Goal: Subscribe to service/newsletter

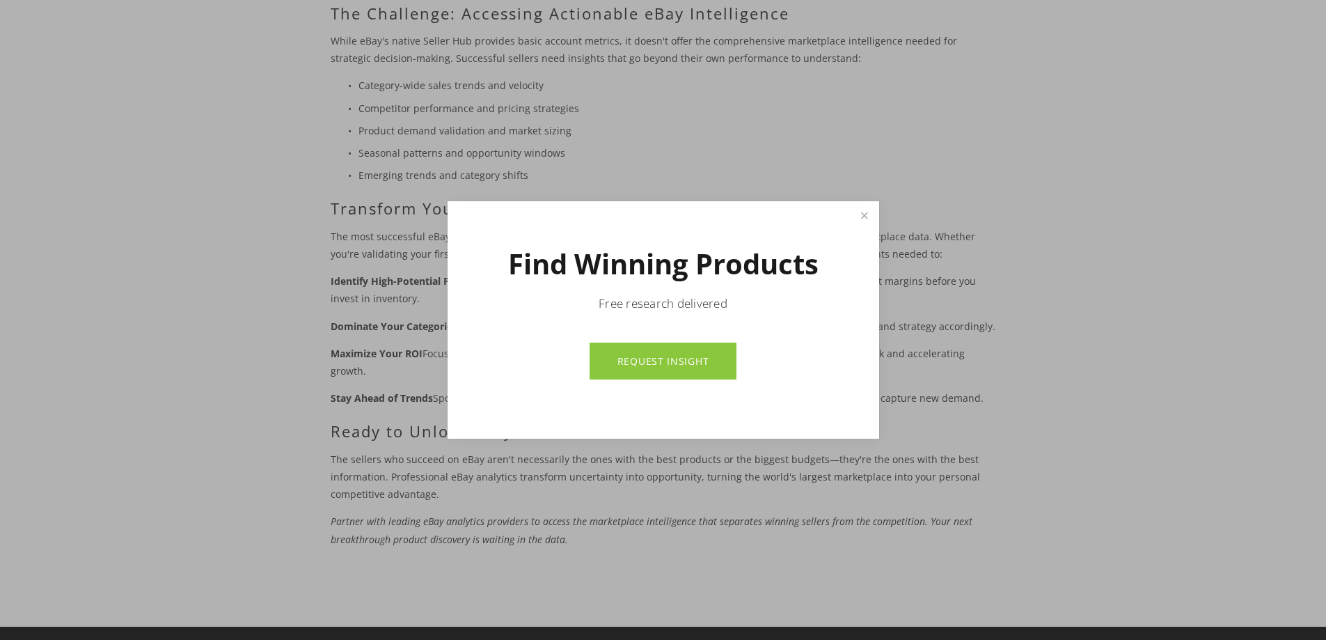
scroll to position [905, 0]
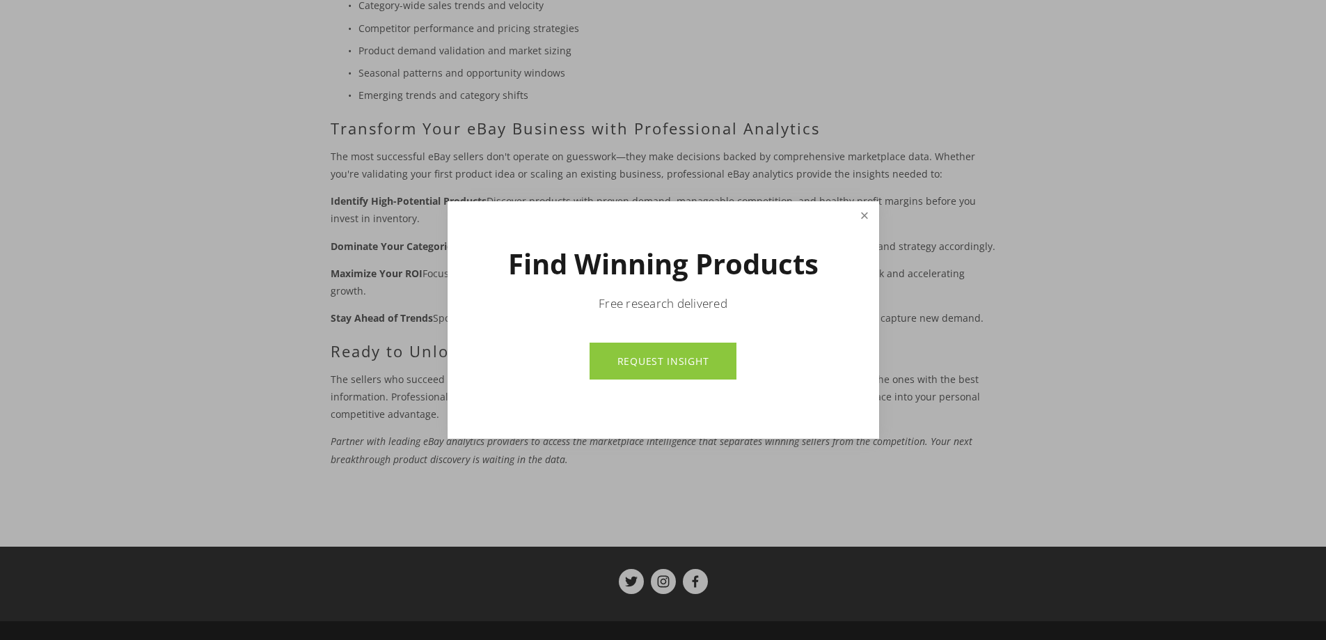
click at [865, 217] on link "Close" at bounding box center [864, 215] width 24 height 24
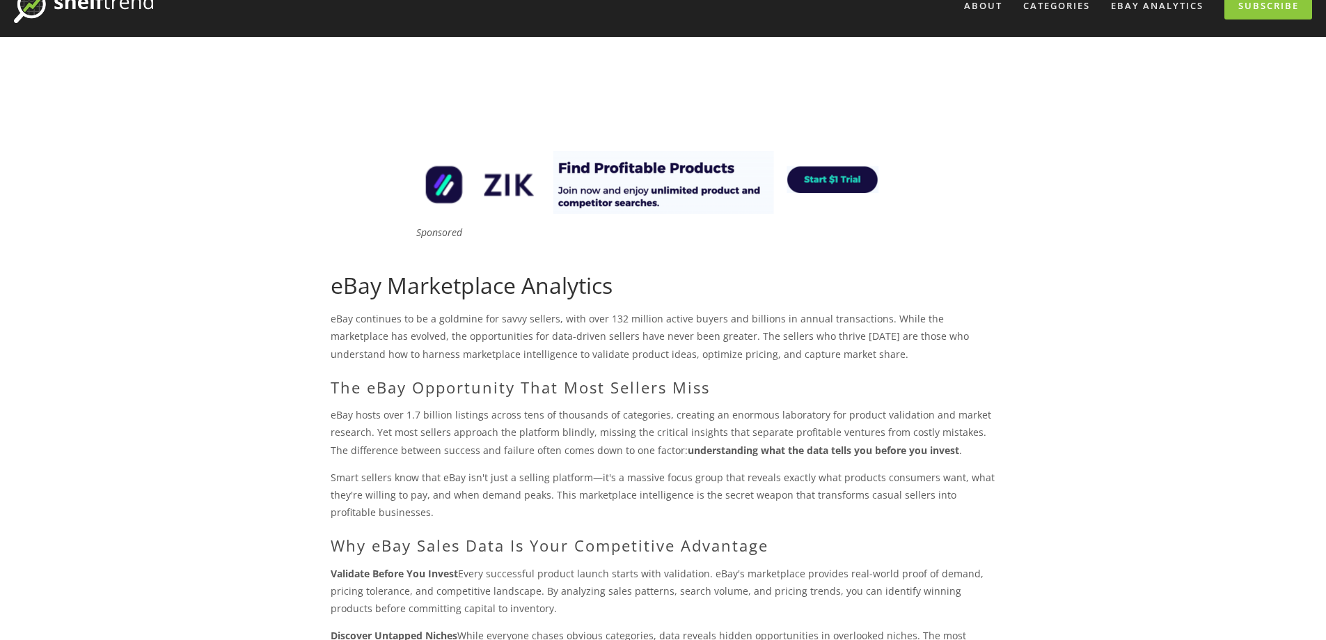
scroll to position [0, 0]
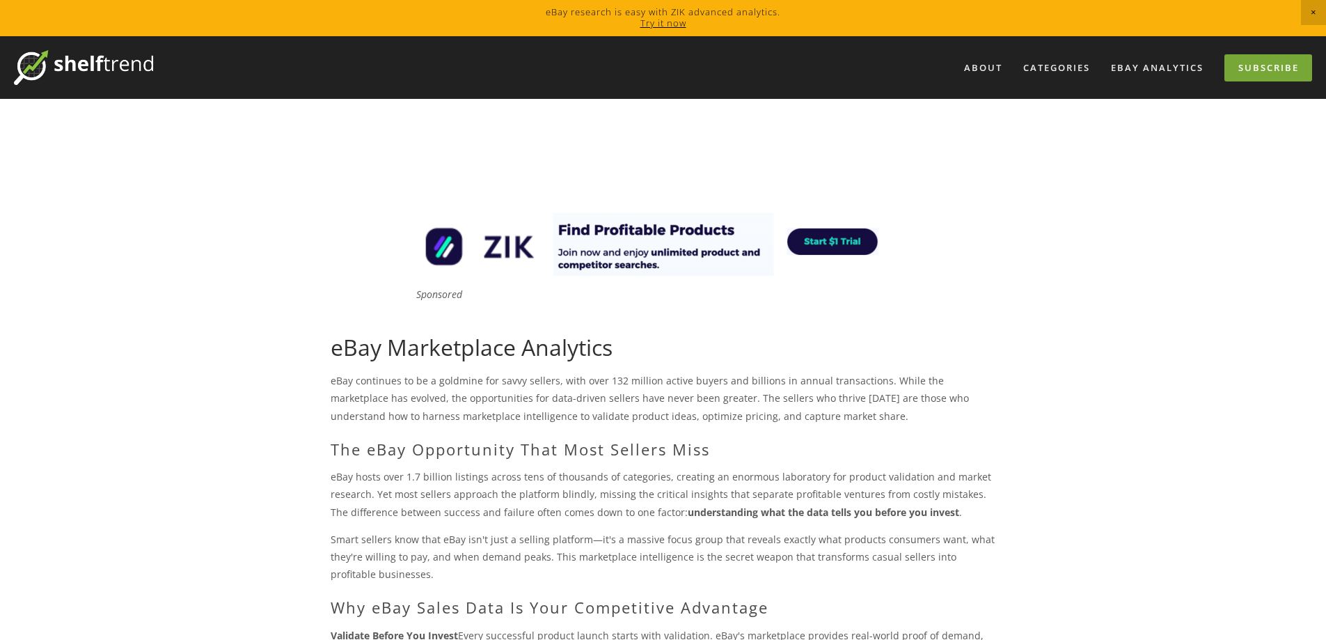
click at [1291, 71] on link "Subscribe" at bounding box center [1269, 67] width 88 height 27
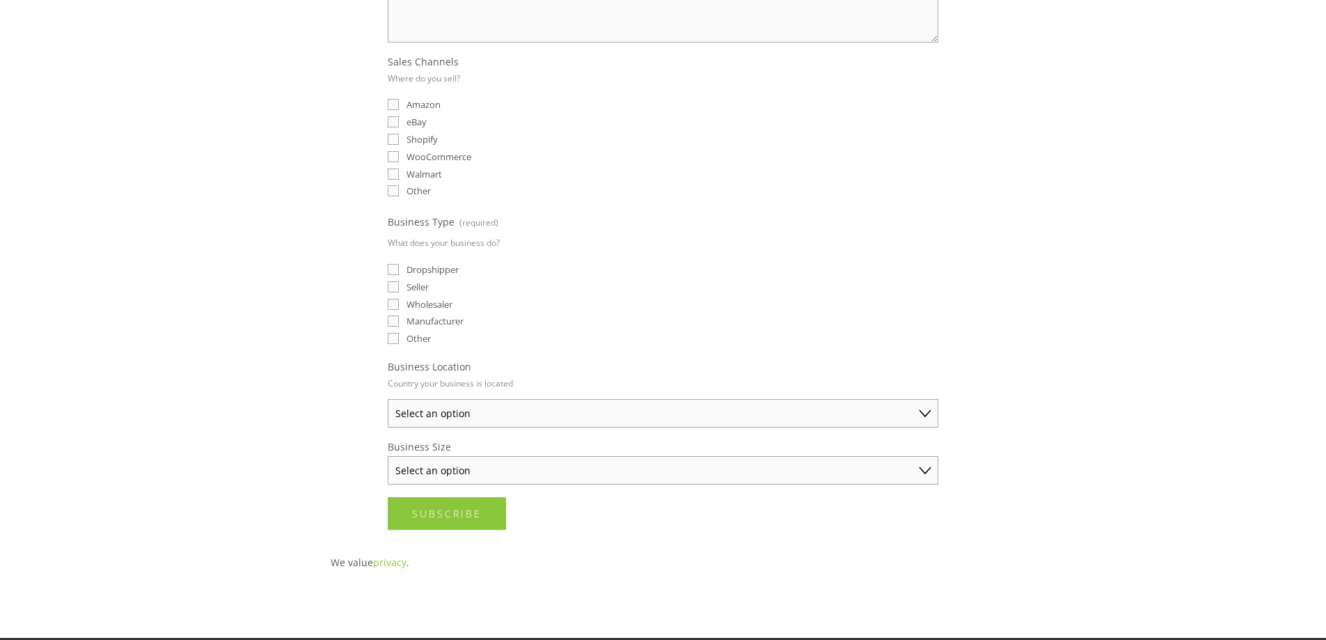
scroll to position [348, 0]
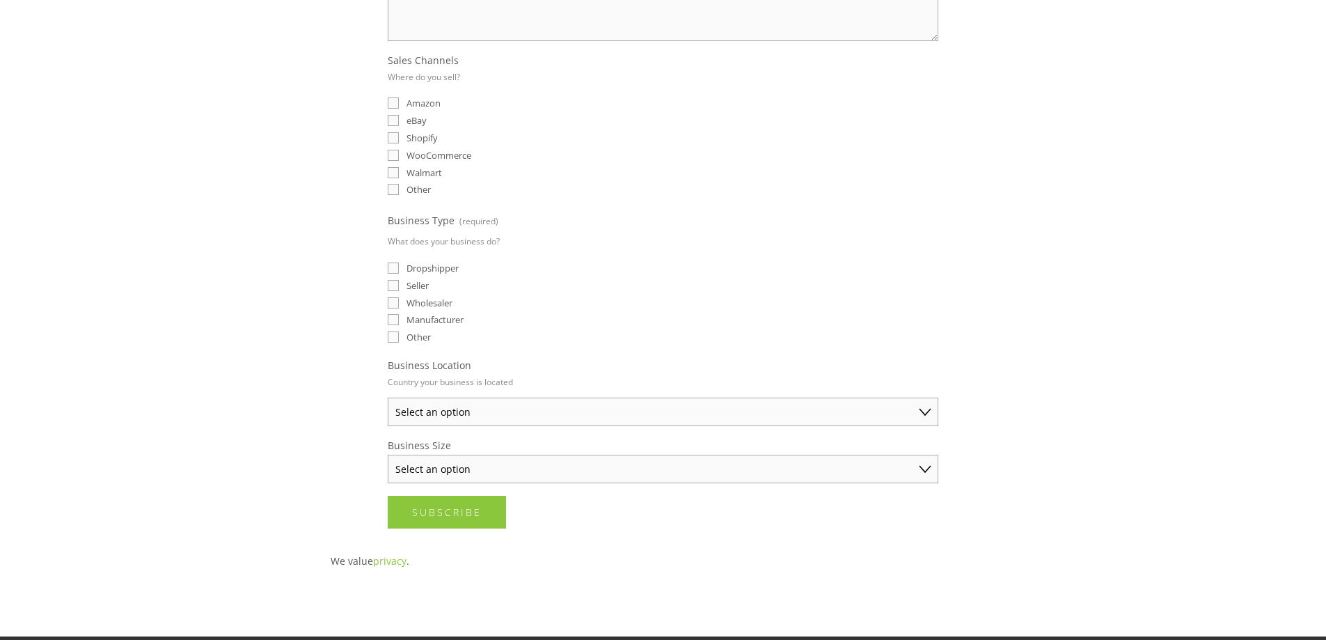
click at [466, 411] on select "Select an option Australia United States United Kingdom China Japan Germany Can…" at bounding box center [663, 412] width 551 height 29
click at [457, 473] on select "Select an option Solo Merchant (under $50K annual sales) Small Business ($50K -…" at bounding box center [663, 469] width 551 height 29
select select "Established Business (Over $250K annual sales)"
click at [388, 455] on select "Select an option Solo Merchant (under $50K annual sales) Small Business ($50K -…" at bounding box center [663, 469] width 551 height 29
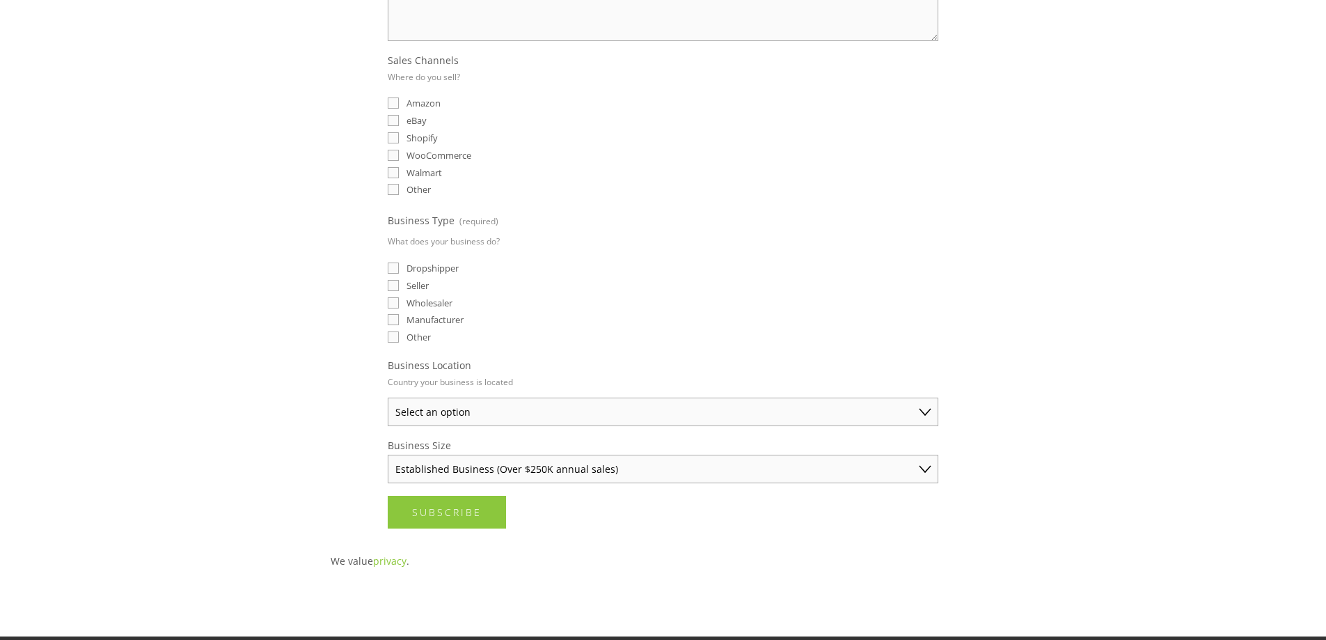
click at [540, 409] on select "Select an option Australia United States United Kingdom China Japan Germany Can…" at bounding box center [663, 412] width 551 height 29
select select "Germany"
click at [388, 398] on select "Select an option Australia United States United Kingdom China Japan Germany Can…" at bounding box center [663, 412] width 551 height 29
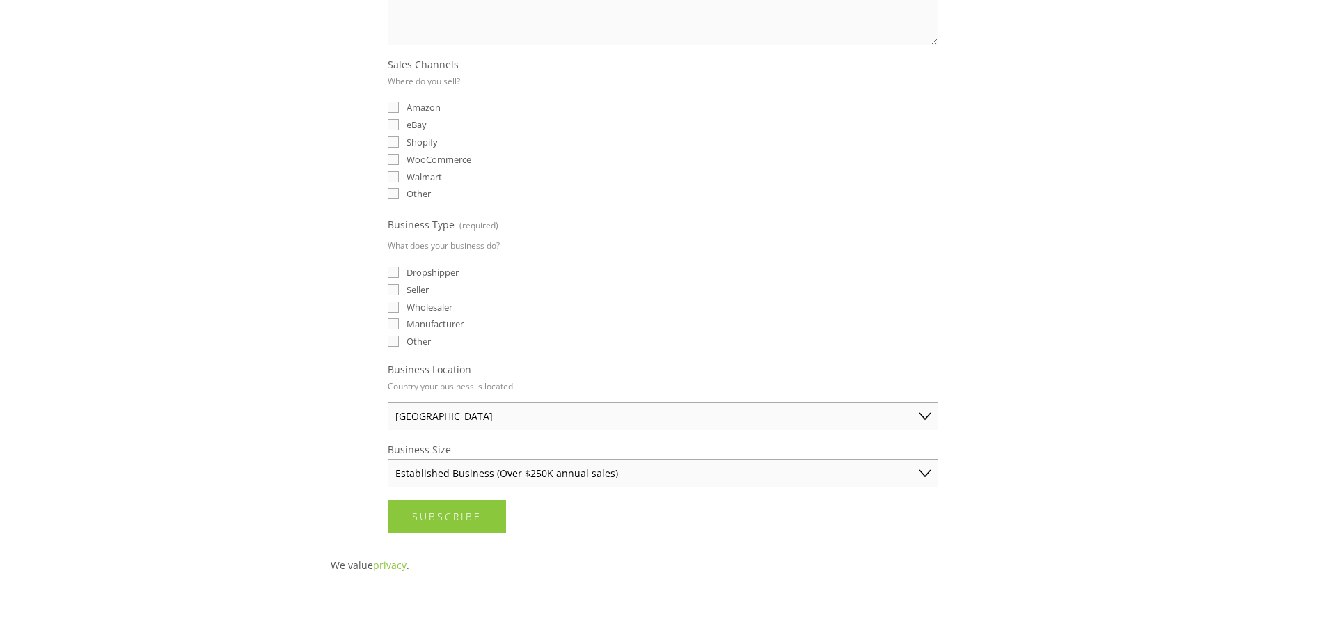
scroll to position [278, 0]
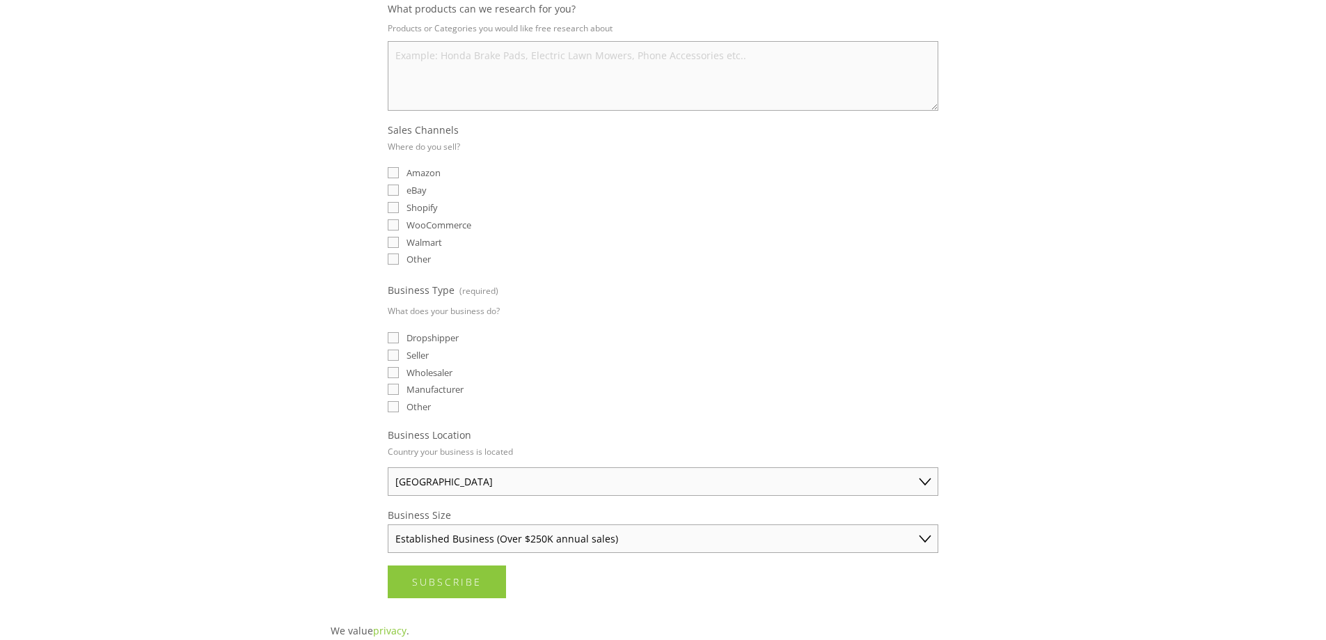
click at [392, 356] on input "Seller" at bounding box center [393, 354] width 11 height 11
checkbox input "true"
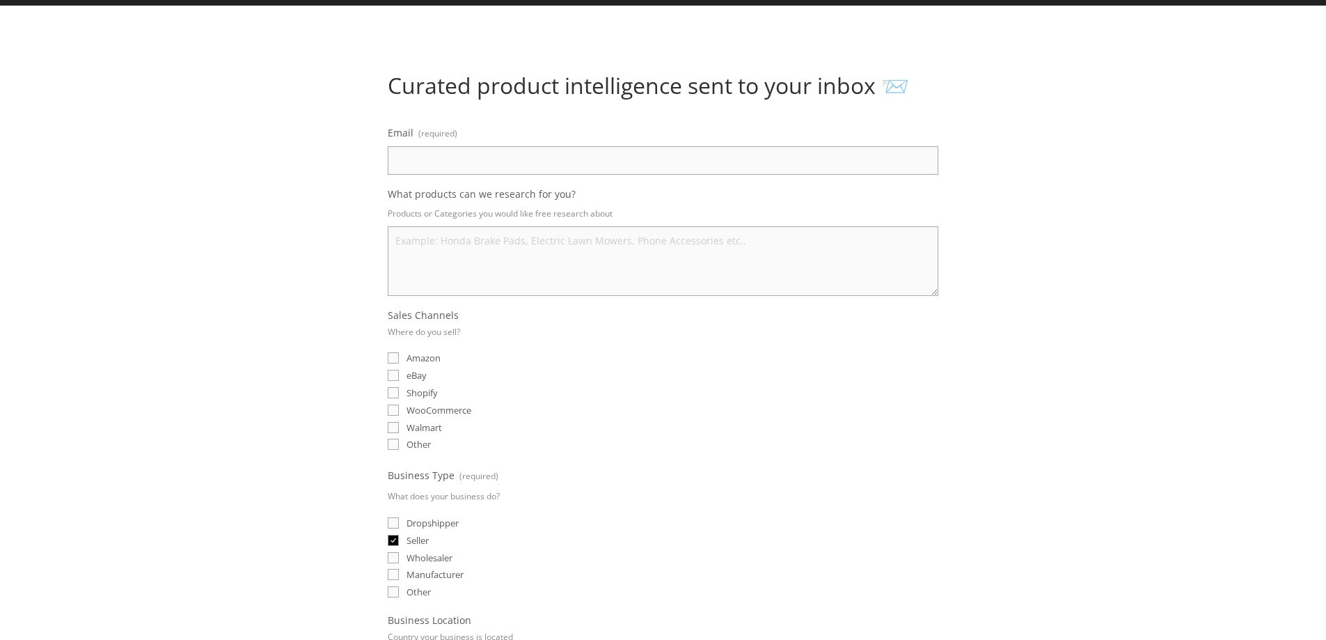
scroll to position [70, 0]
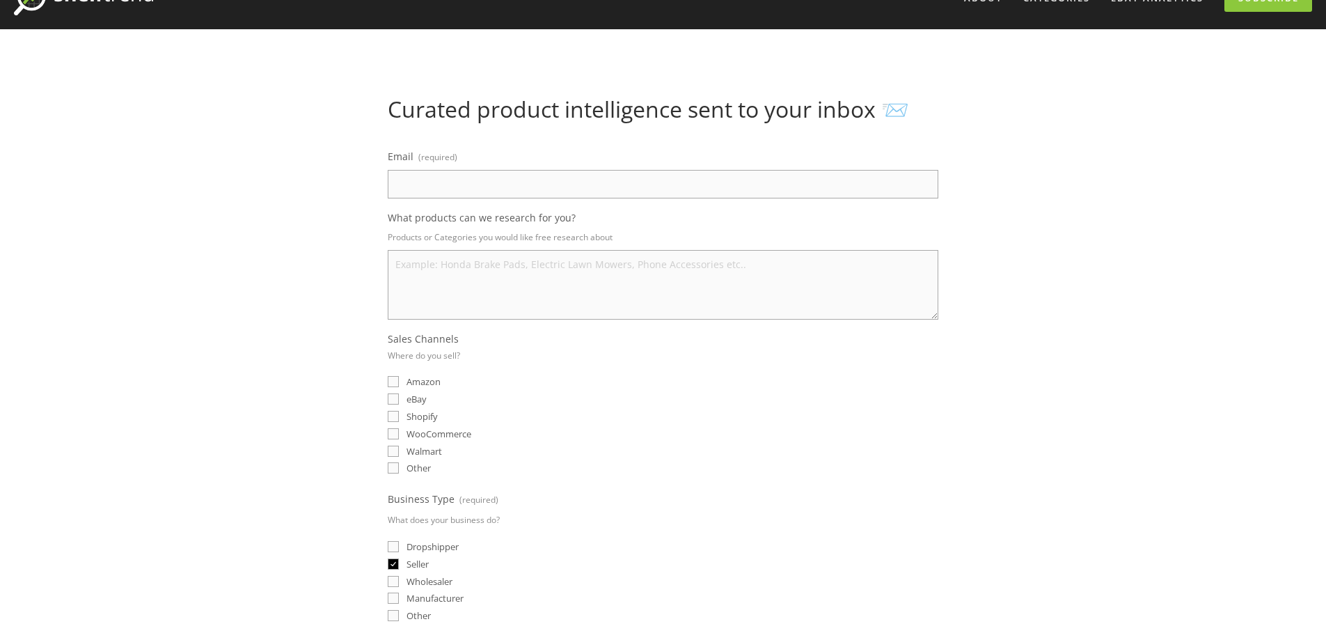
click at [398, 549] on input "Dropshipper" at bounding box center [393, 546] width 11 height 11
checkbox input "true"
click at [397, 400] on input "eBay" at bounding box center [393, 398] width 11 height 11
checkbox input "true"
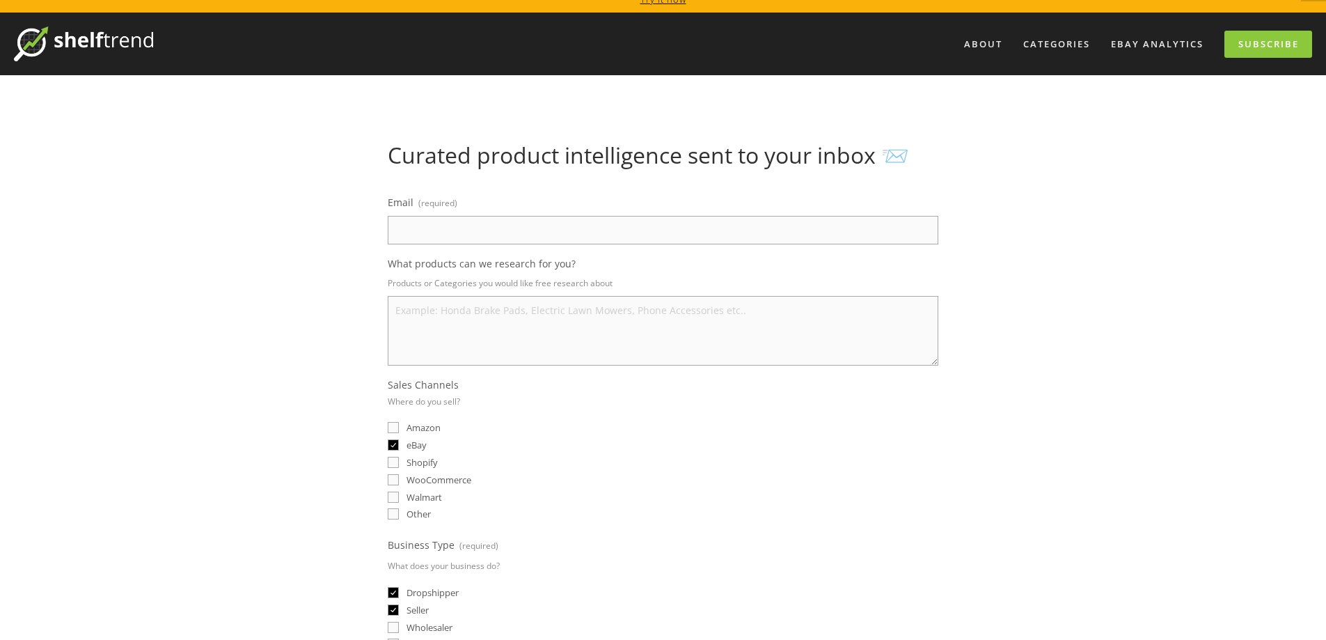
scroll to position [0, 0]
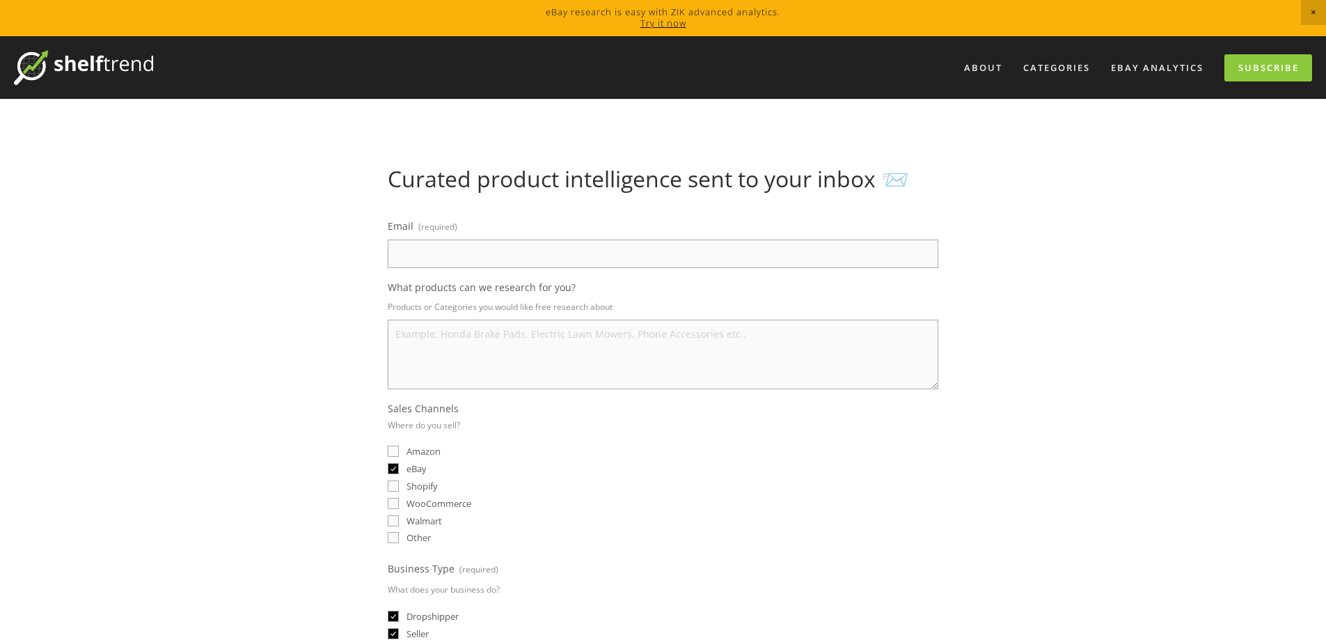
click at [454, 253] on input "Email (required)" at bounding box center [663, 253] width 551 height 29
click at [705, 356] on textarea "What products can we research for you?" at bounding box center [663, 355] width 551 height 70
click at [1147, 71] on link "eBay Analytics" at bounding box center [1157, 67] width 111 height 23
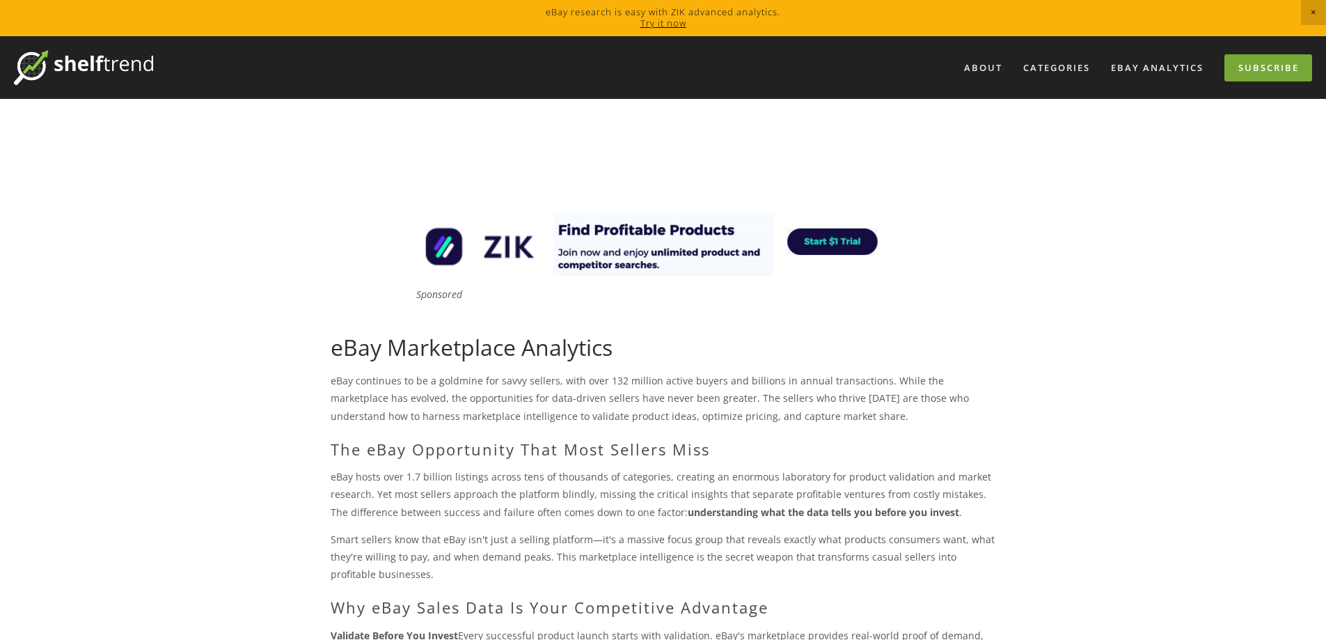
click at [1266, 66] on link "Subscribe" at bounding box center [1269, 67] width 88 height 27
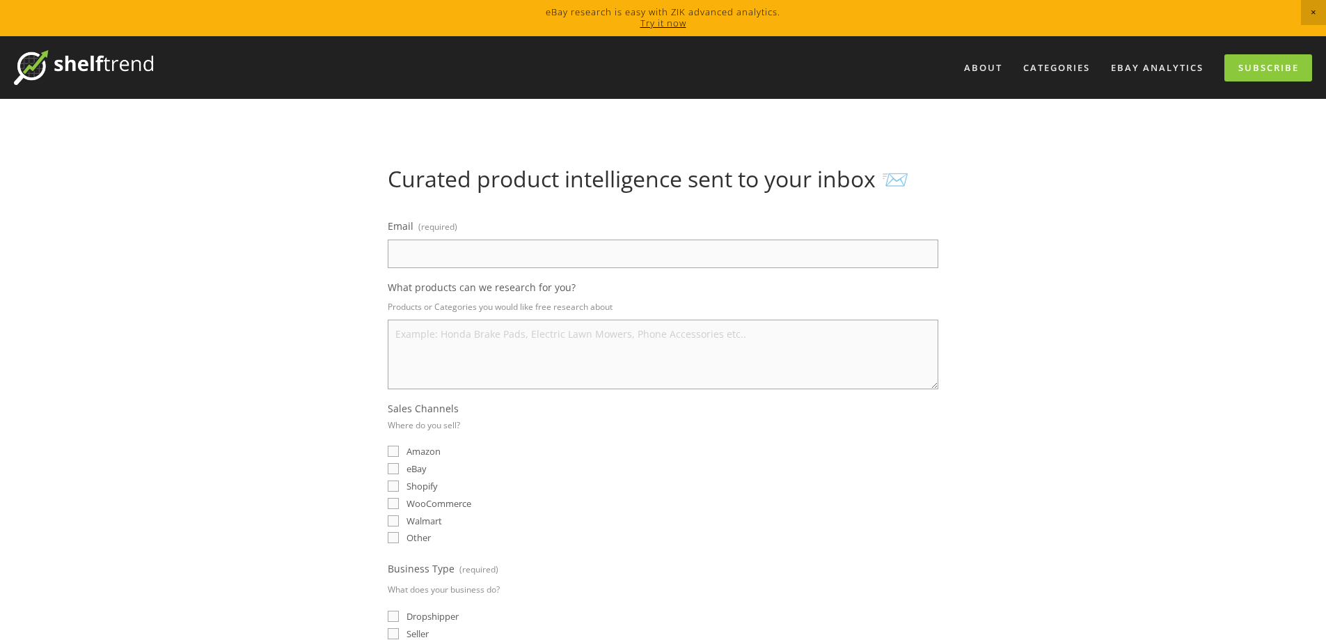
click at [620, 276] on div "Email (required) What products can we research for you? Products or Categories …" at bounding box center [663, 524] width 551 height 615
click at [620, 265] on input "Email (required)" at bounding box center [663, 253] width 551 height 29
paste input "biuro.acdcars@gmail.com"
type input "biuro.acdcars@gmail.com"
click at [448, 356] on textarea "What products can we research for you?" at bounding box center [663, 355] width 551 height 70
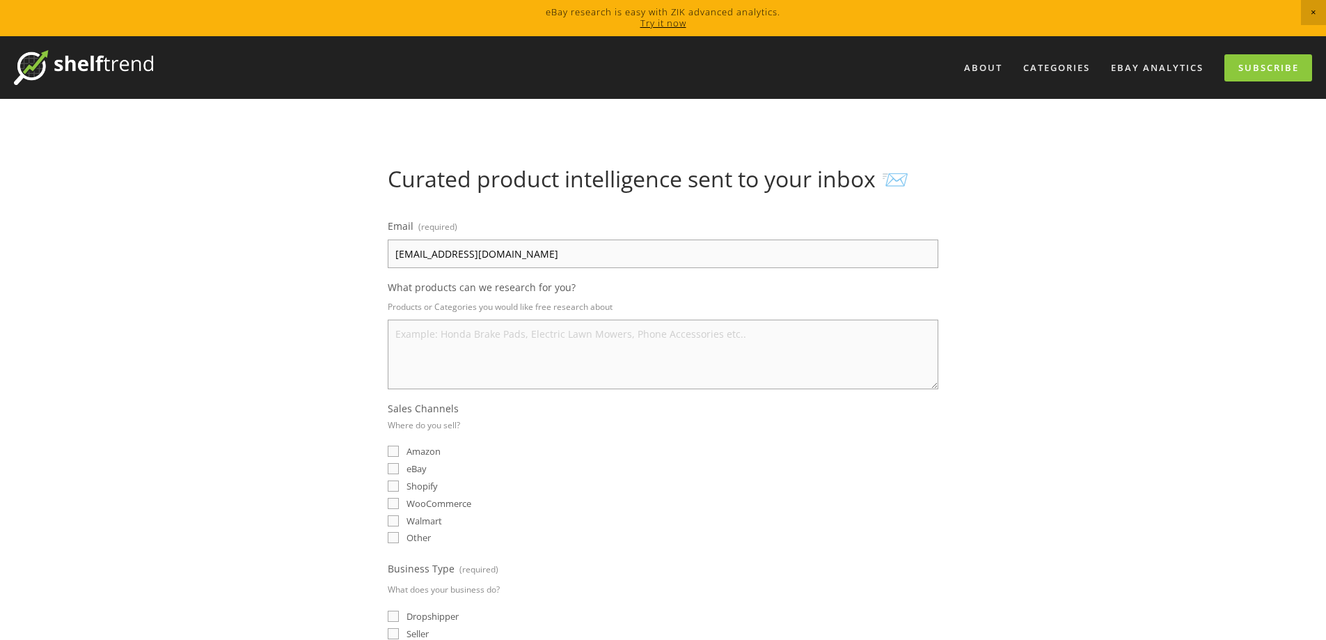
paste textarea "shock absorber"
drag, startPoint x: 399, startPoint y: 336, endPoint x: 370, endPoint y: 336, distance: 28.5
click at [370, 336] on div "Curated product intelligence sent to your inbox 📨 Email (required) biuro.acdcar…" at bounding box center [663, 527] width 689 height 723
type textarea "Shock absorbers and Brake Systems"
click at [570, 432] on fieldset "Sales Channels Where do you sell? Amazon eBay Shopify WooCommerce Walmart Other" at bounding box center [663, 474] width 551 height 145
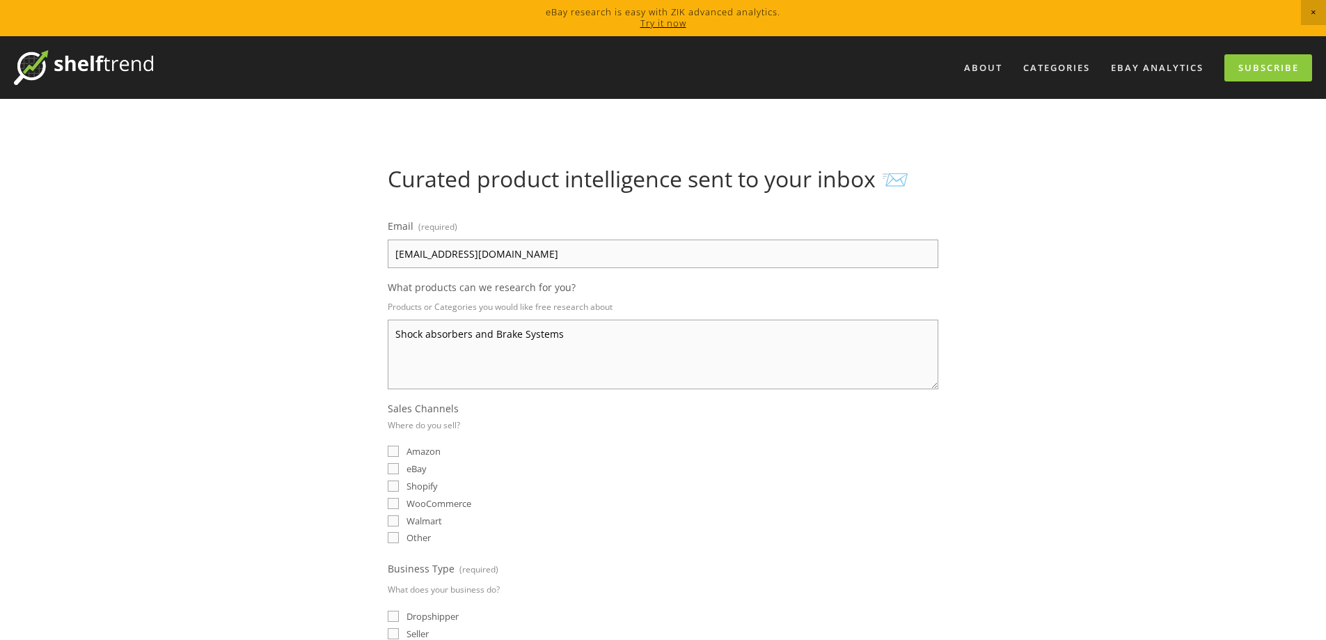
click at [416, 471] on span "eBay" at bounding box center [417, 468] width 20 height 13
click at [399, 471] on input "eBay" at bounding box center [393, 468] width 11 height 11
checkbox input "true"
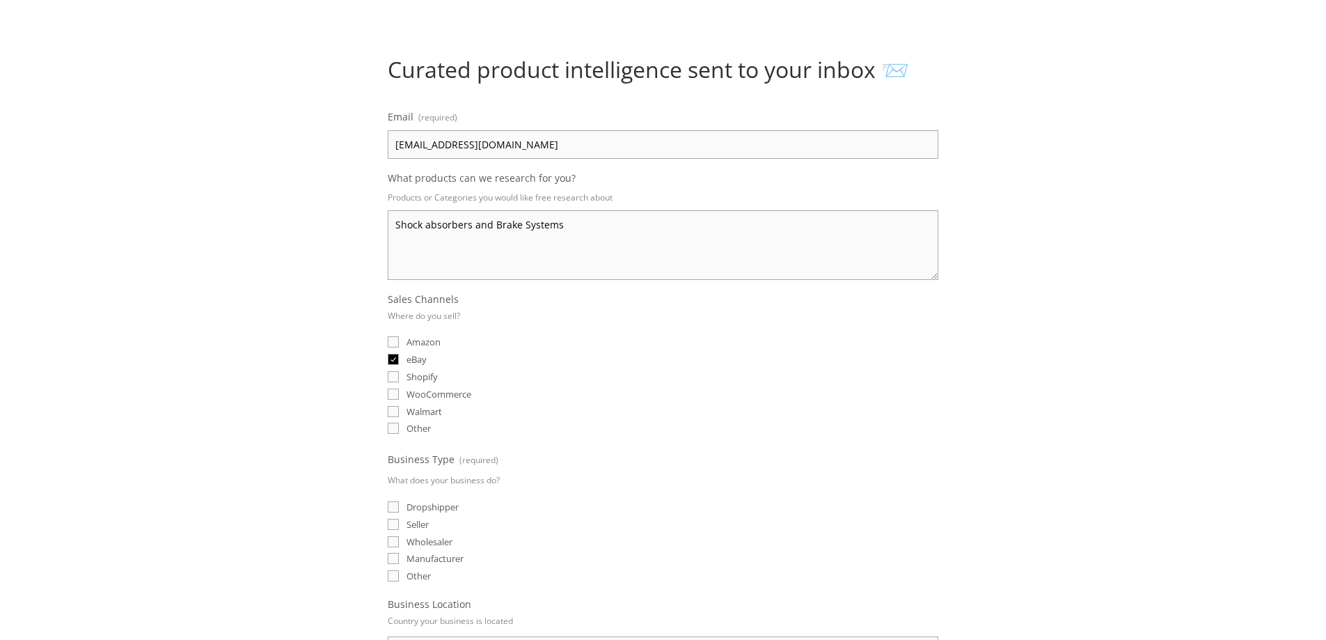
scroll to position [209, 0]
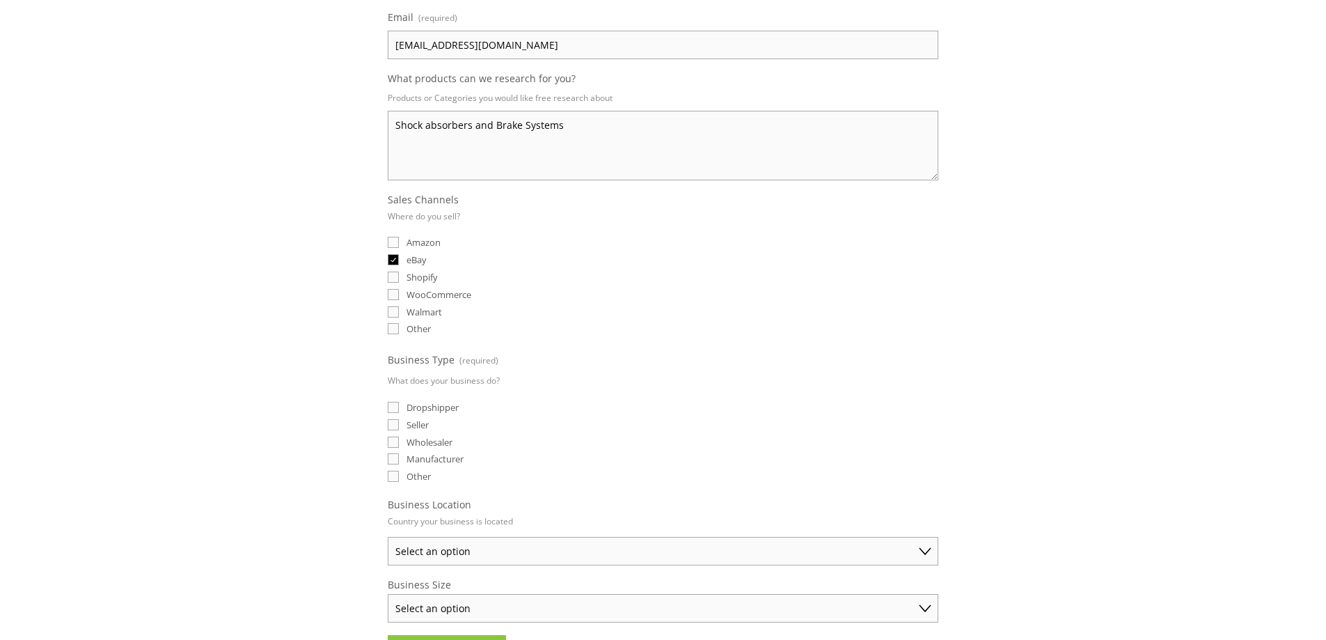
click at [414, 429] on span "Seller" at bounding box center [418, 424] width 22 height 13
click at [399, 429] on input "Seller" at bounding box center [393, 424] width 11 height 11
checkbox input "true"
click at [423, 411] on span "Dropshipper" at bounding box center [433, 407] width 52 height 13
click at [399, 411] on input "Dropshipper" at bounding box center [393, 407] width 11 height 11
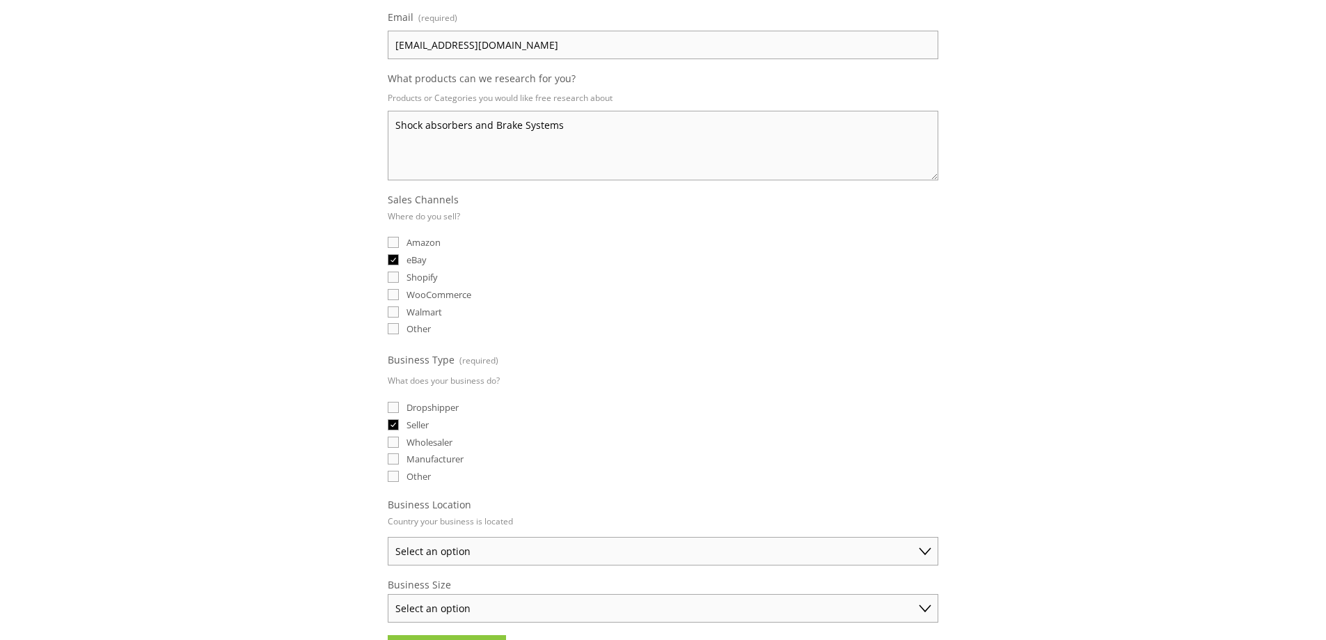
checkbox input "true"
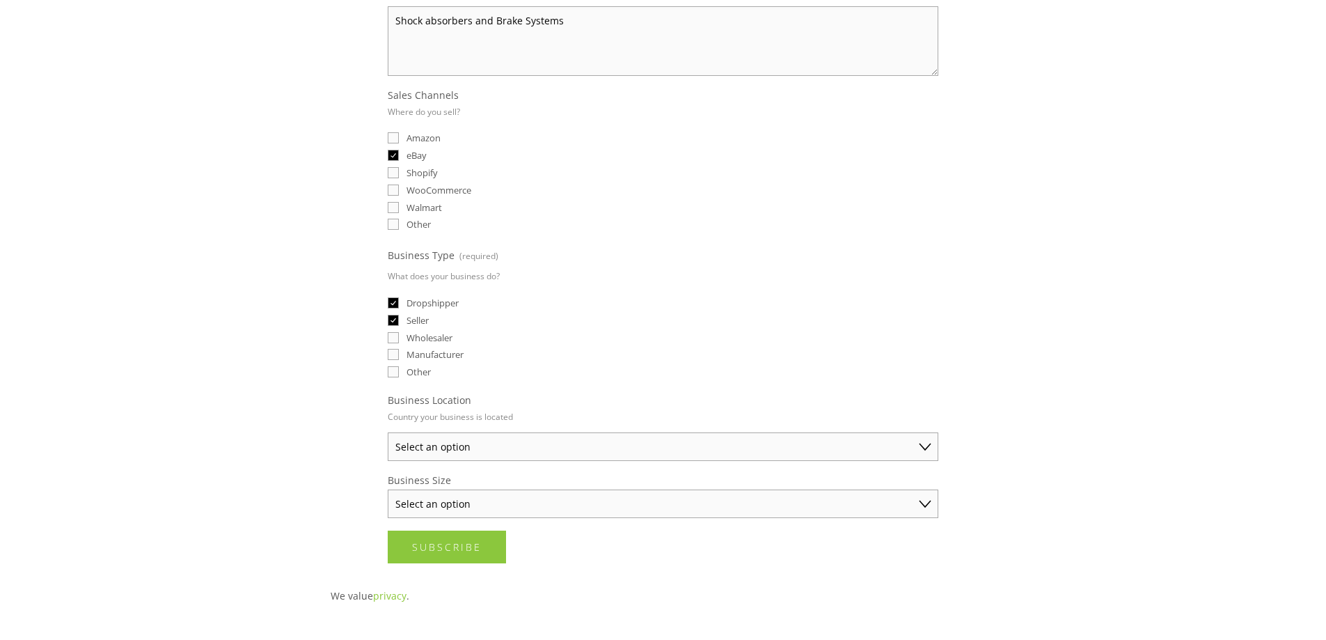
scroll to position [348, 0]
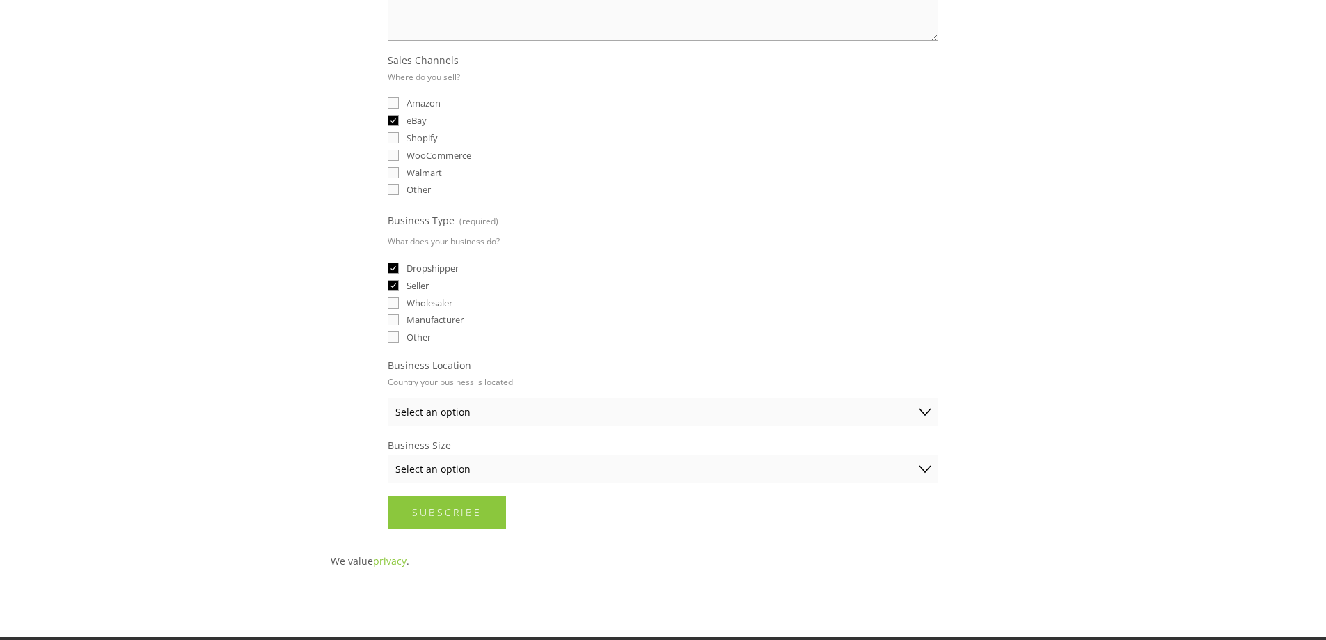
click at [554, 403] on select "Select an option Australia United States United Kingdom China Japan Germany Can…" at bounding box center [663, 412] width 551 height 29
select select "Germany"
click at [388, 398] on select "Select an option Australia United States United Kingdom China Japan Germany Can…" at bounding box center [663, 412] width 551 height 29
click at [440, 464] on select "Select an option Solo Merchant (under $50K annual sales) Small Business ($50K -…" at bounding box center [663, 469] width 551 height 29
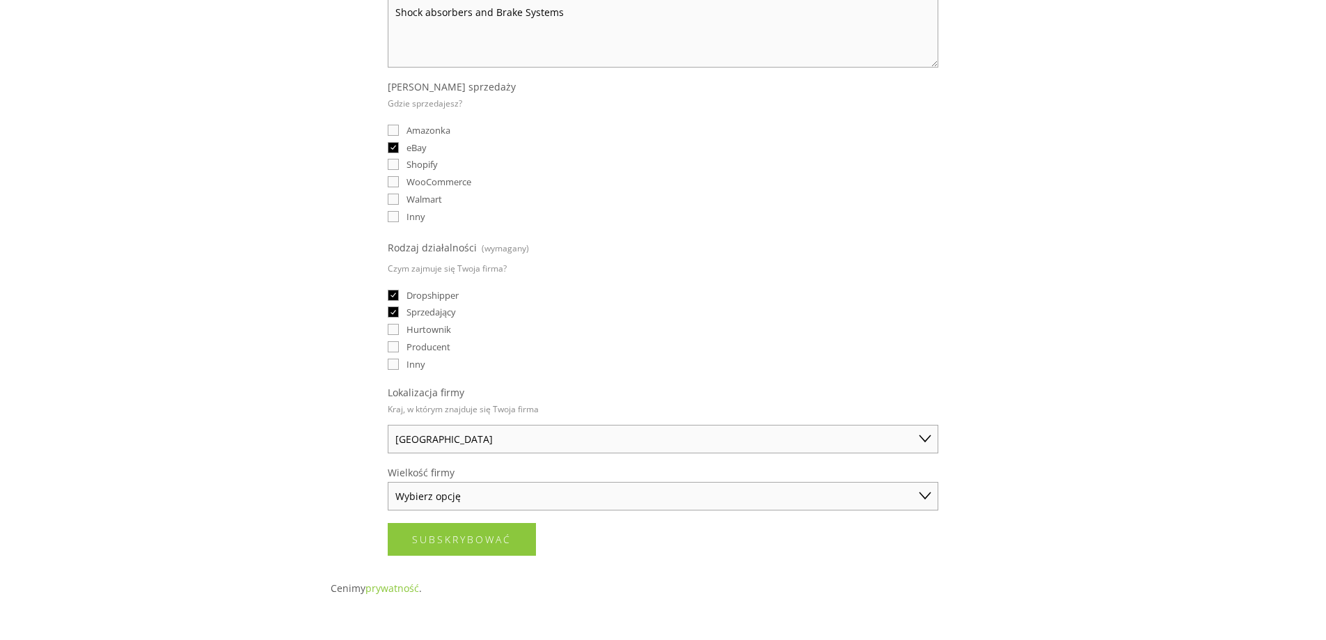
scroll to position [375, 0]
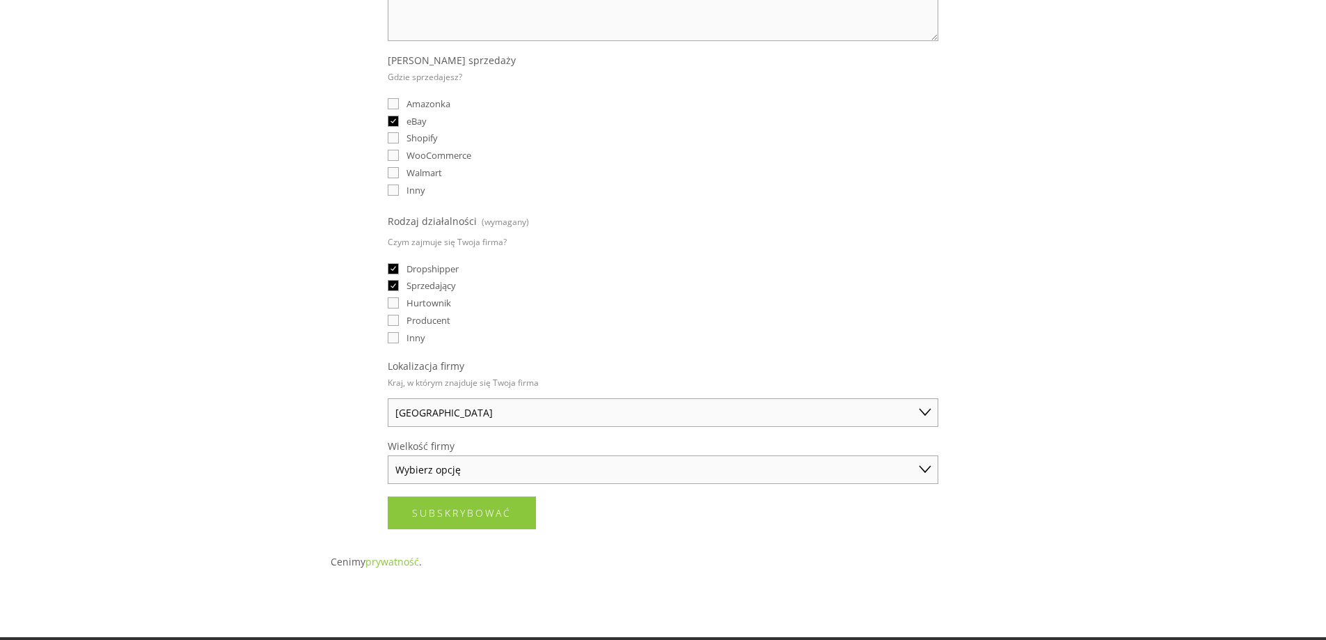
click at [416, 466] on select "Wybierz opcję Solo Merchant (sprzedaż roczna poniżej 50 tys. dolarów) Małe prze…" at bounding box center [663, 469] width 551 height 29
select select "Established Business (Over $250K annual sales)"
click at [388, 455] on select "Wybierz opcję Solo Merchant (sprzedaż roczna poniżej 50 tys. dolarów) Małe prze…" at bounding box center [663, 469] width 551 height 29
click at [1232, 196] on div "O Kategorie Części samochodowe Elektronika Moda Dom i ogród" at bounding box center [663, 267] width 1326 height 1211
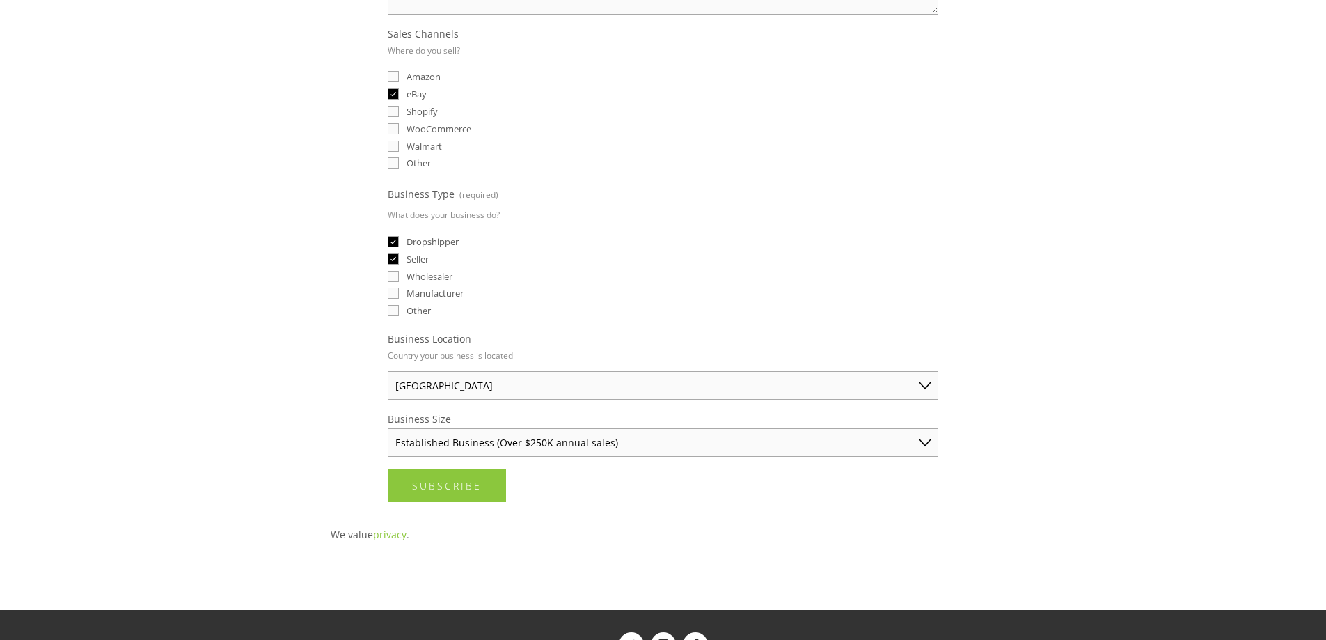
scroll to position [348, 0]
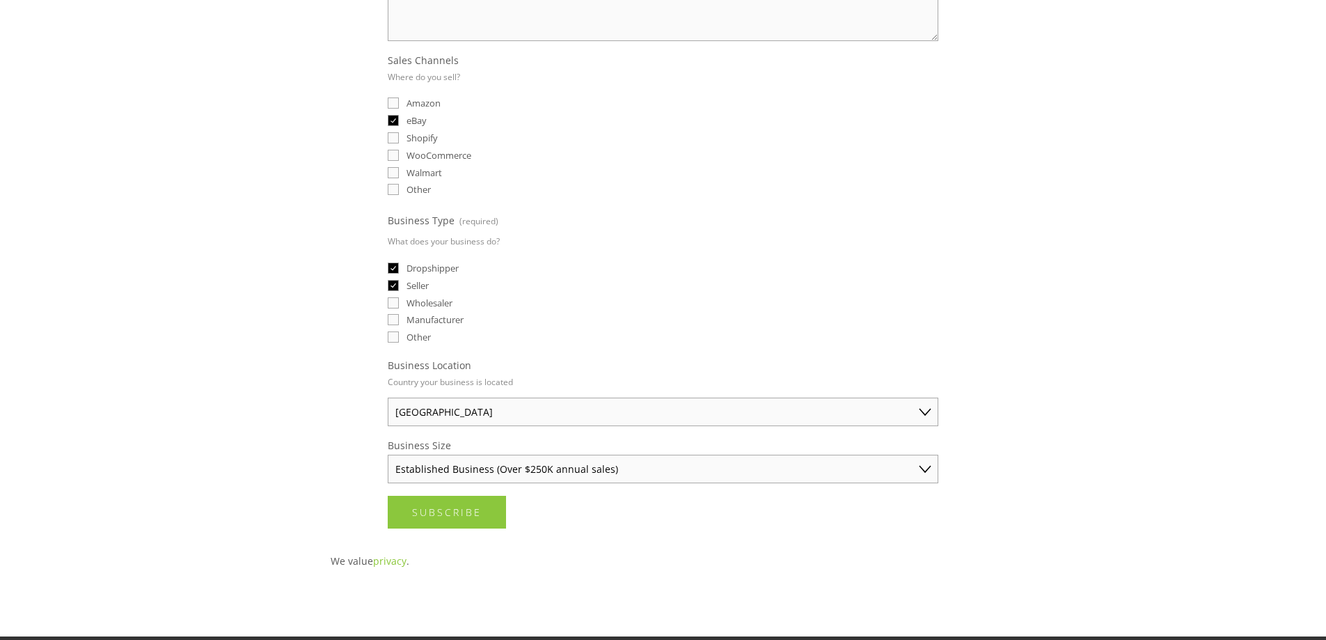
click at [833, 544] on div "We value privacy ." at bounding box center [663, 554] width 689 height 29
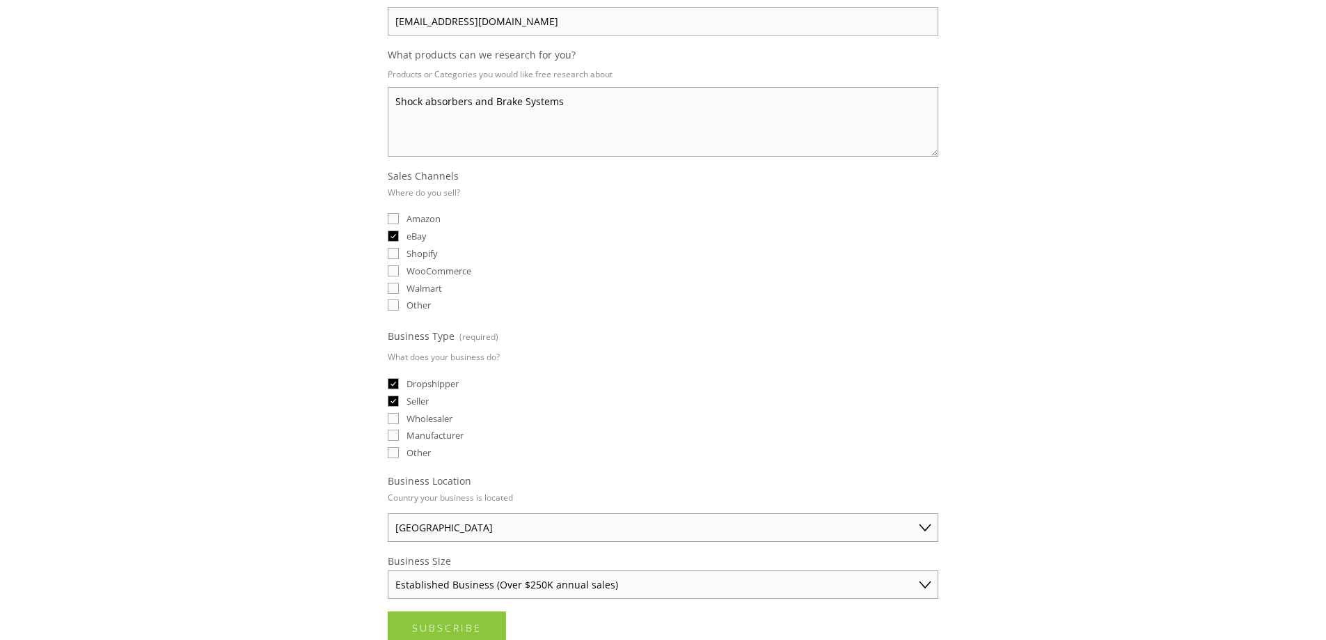
scroll to position [511, 0]
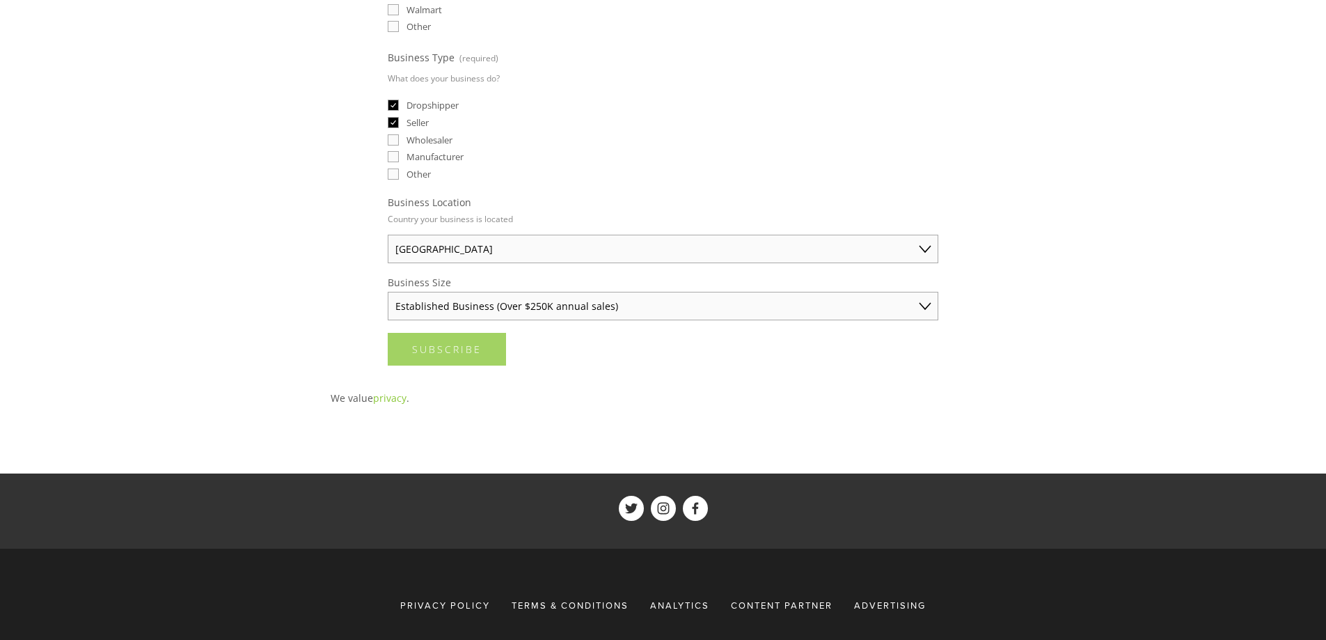
click at [490, 350] on button "Subscribe Subscribe" at bounding box center [447, 349] width 118 height 33
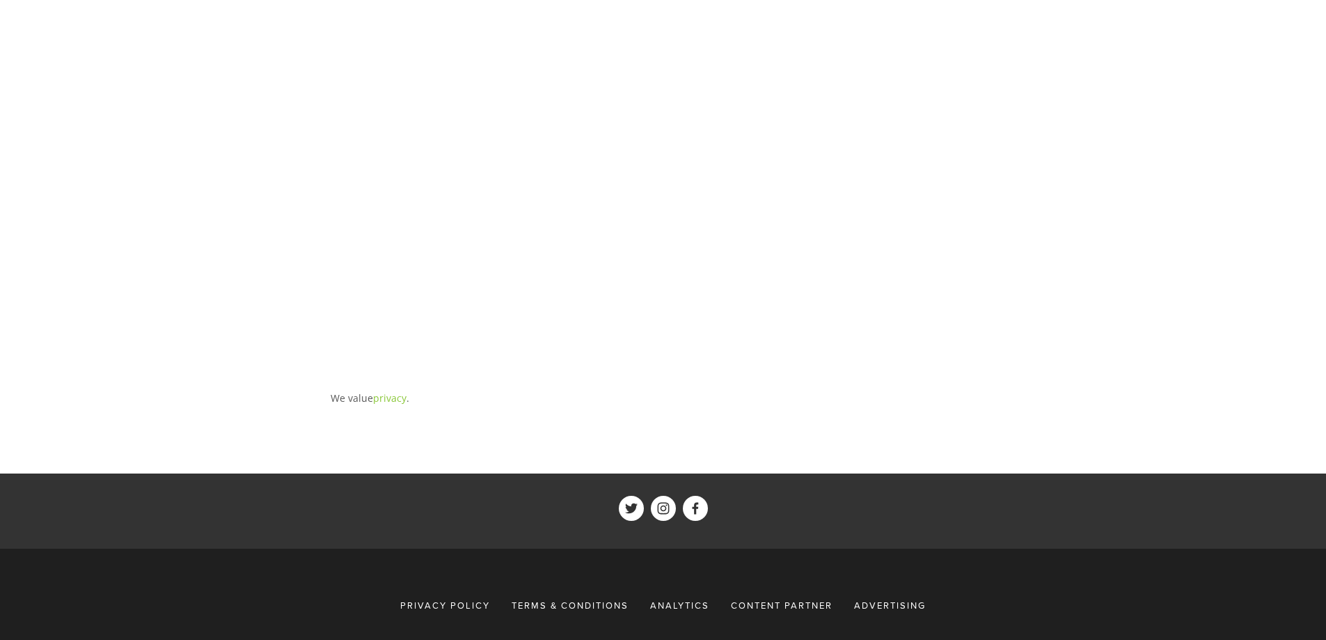
scroll to position [0, 0]
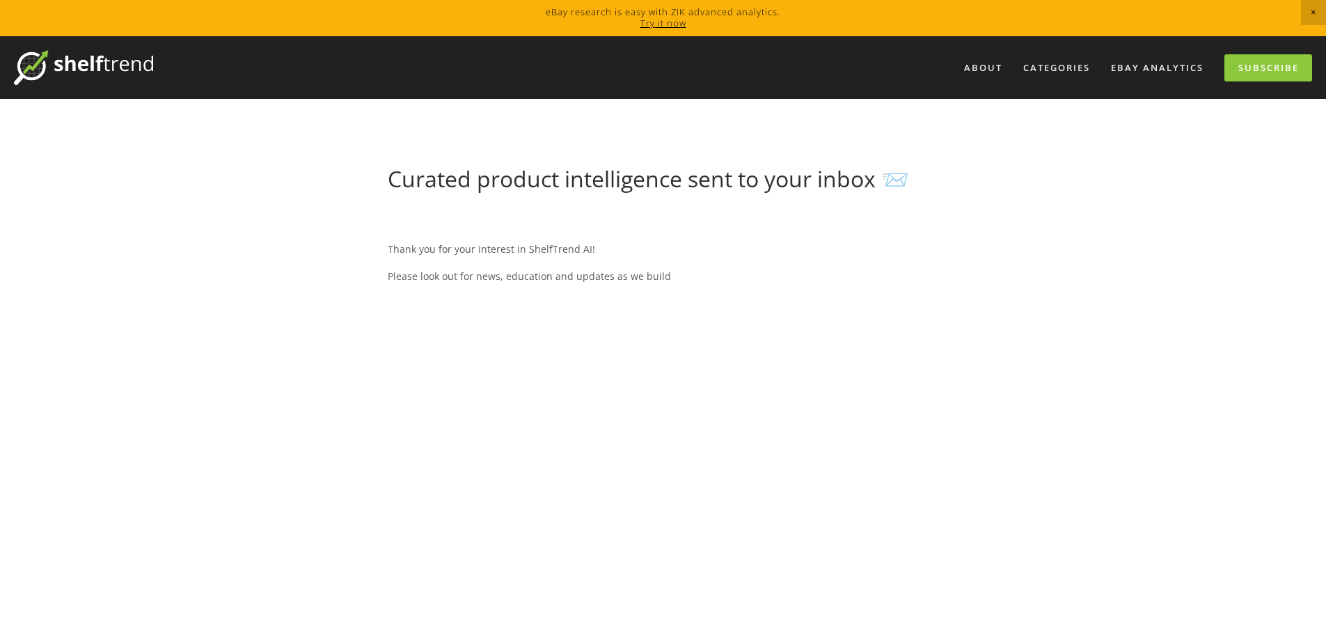
click at [878, 338] on div "Thank you for your interest in ShelfTrend AI! Please look out for news, educati…" at bounding box center [663, 547] width 551 height 661
click at [1135, 65] on link "eBay Analytics" at bounding box center [1157, 67] width 111 height 23
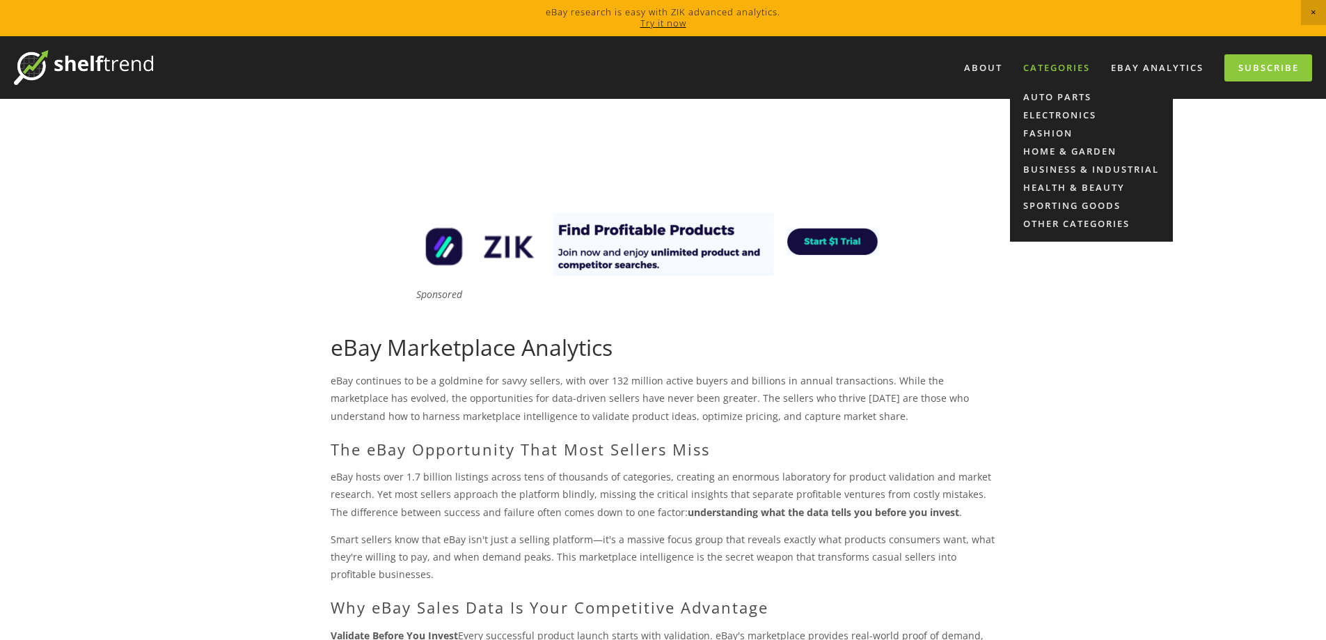
click at [1082, 66] on div "Categories" at bounding box center [1056, 67] width 85 height 23
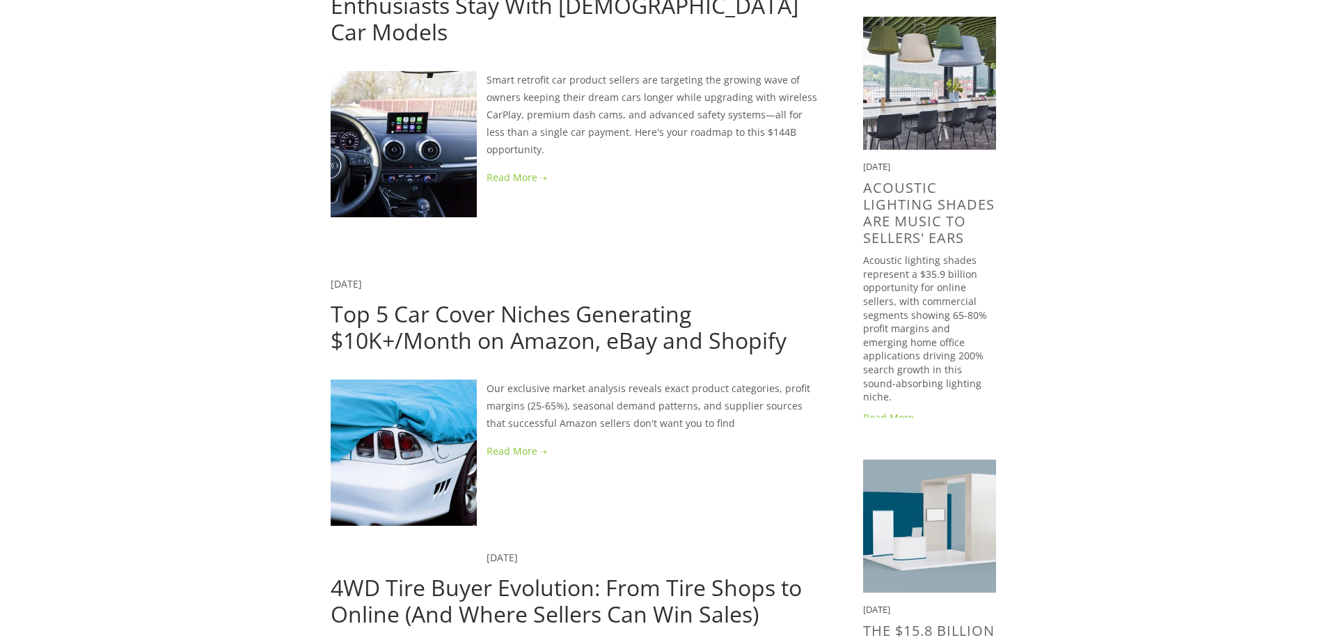
scroll to position [348, 0]
